Goal: Task Accomplishment & Management: Manage account settings

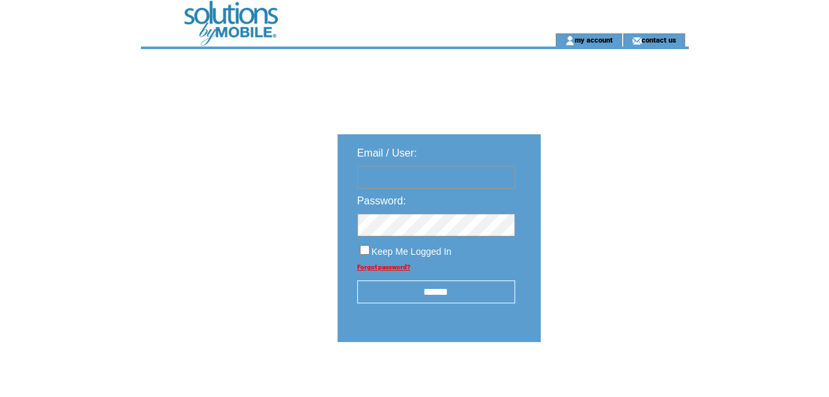
type input "********"
click at [433, 294] on input "******" at bounding box center [436, 292] width 158 height 23
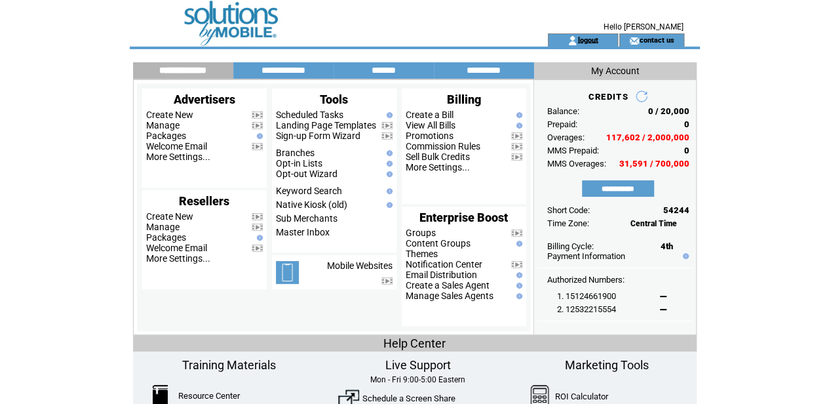
click at [591, 37] on link "logout" at bounding box center [588, 39] width 20 height 9
